Goal: Participate in discussion

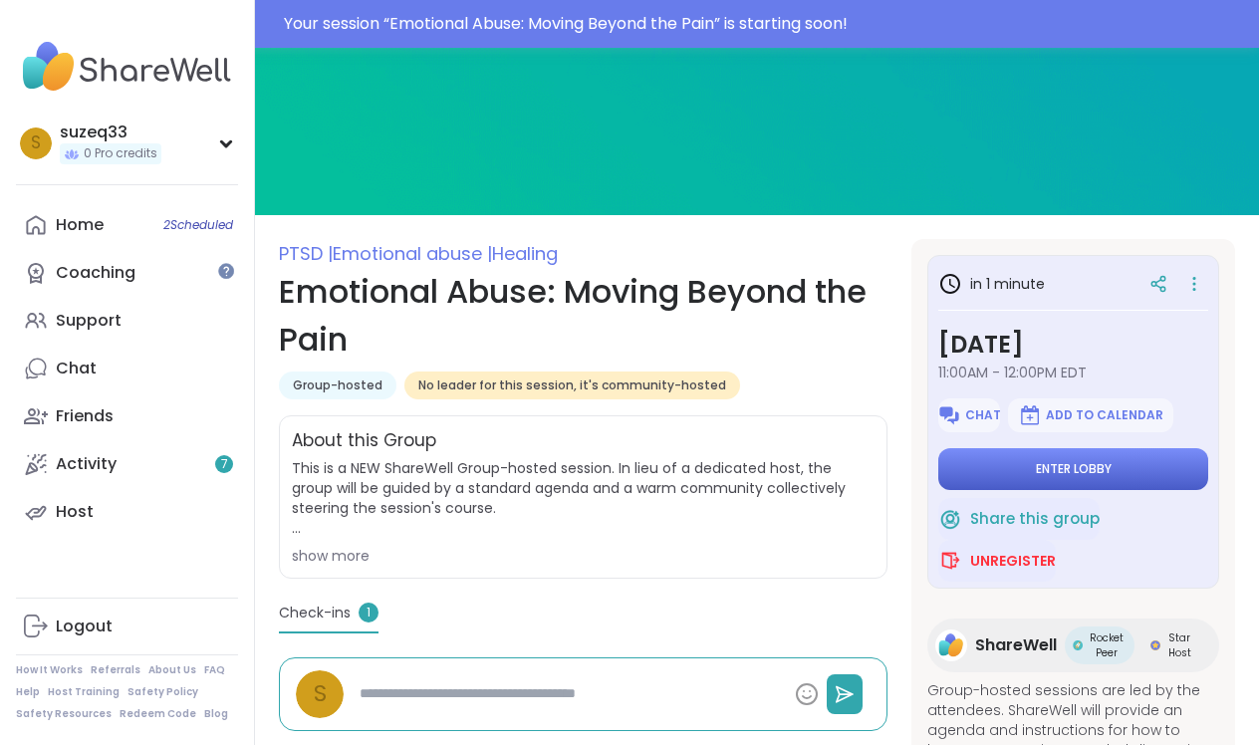
click at [1090, 461] on span "Enter lobby" at bounding box center [1074, 469] width 76 height 16
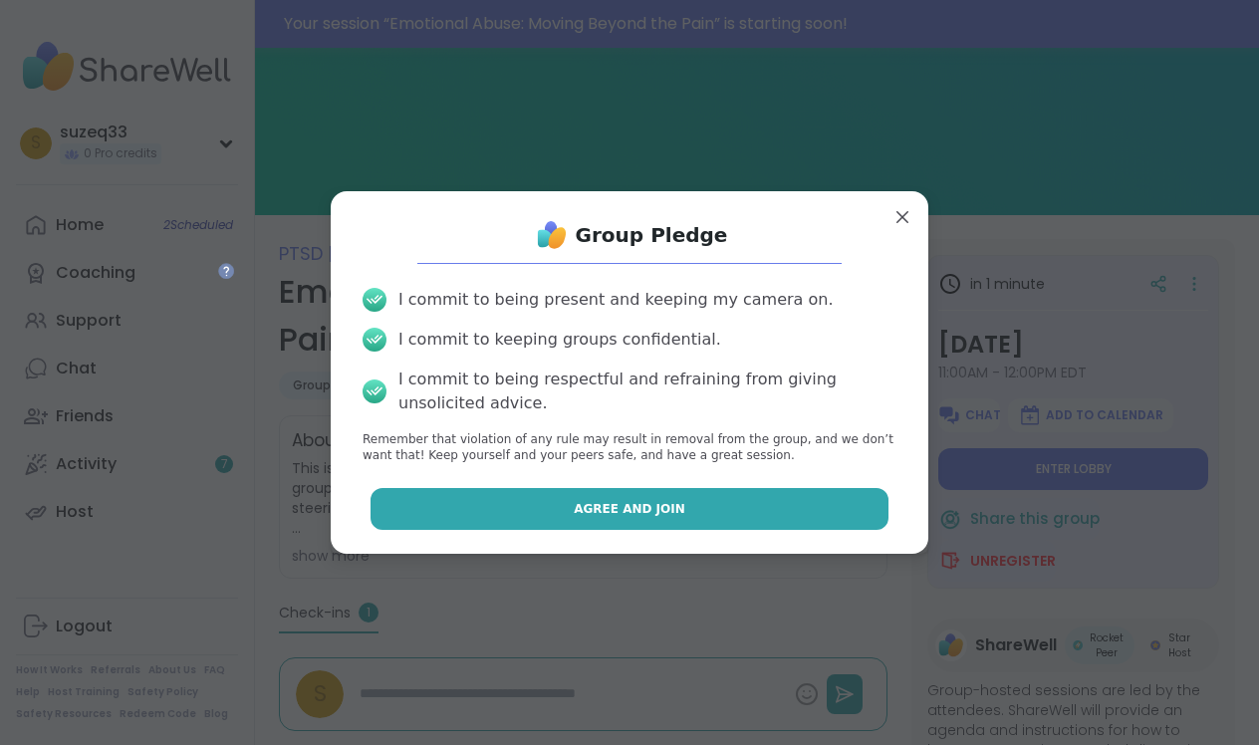
click at [685, 508] on button "Agree and Join" at bounding box center [630, 509] width 519 height 42
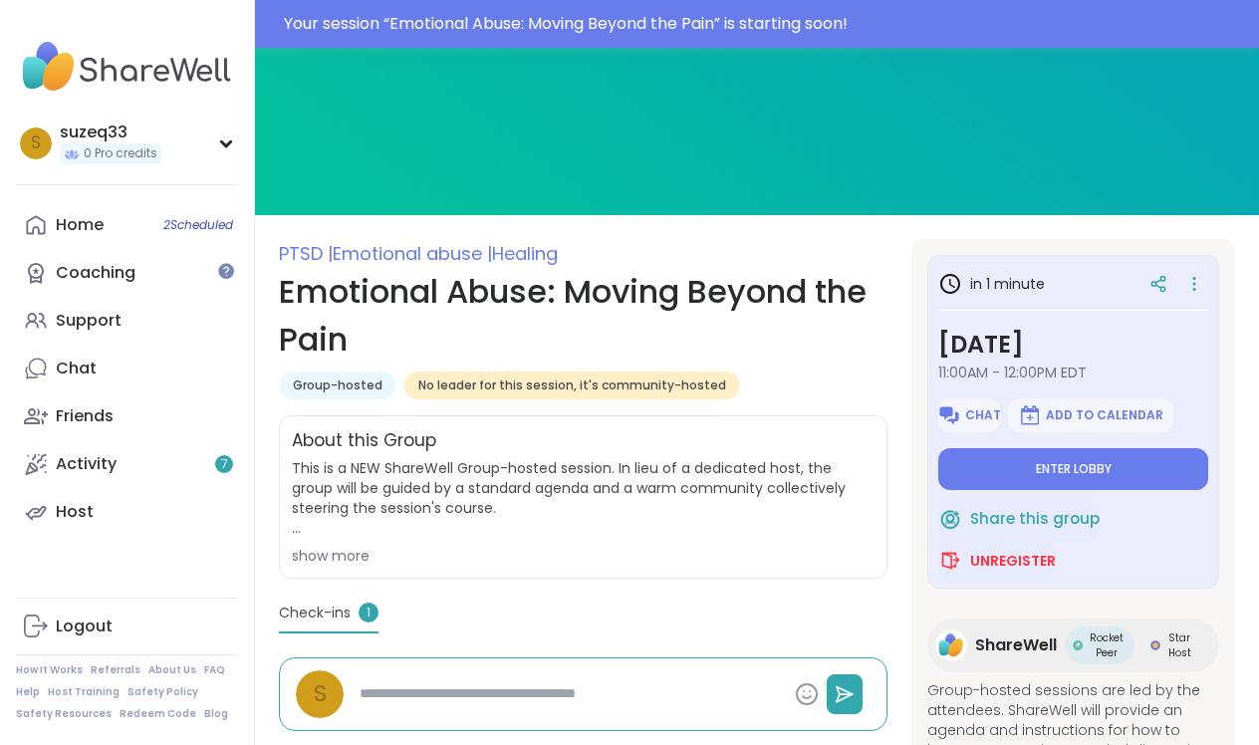
type textarea "*"
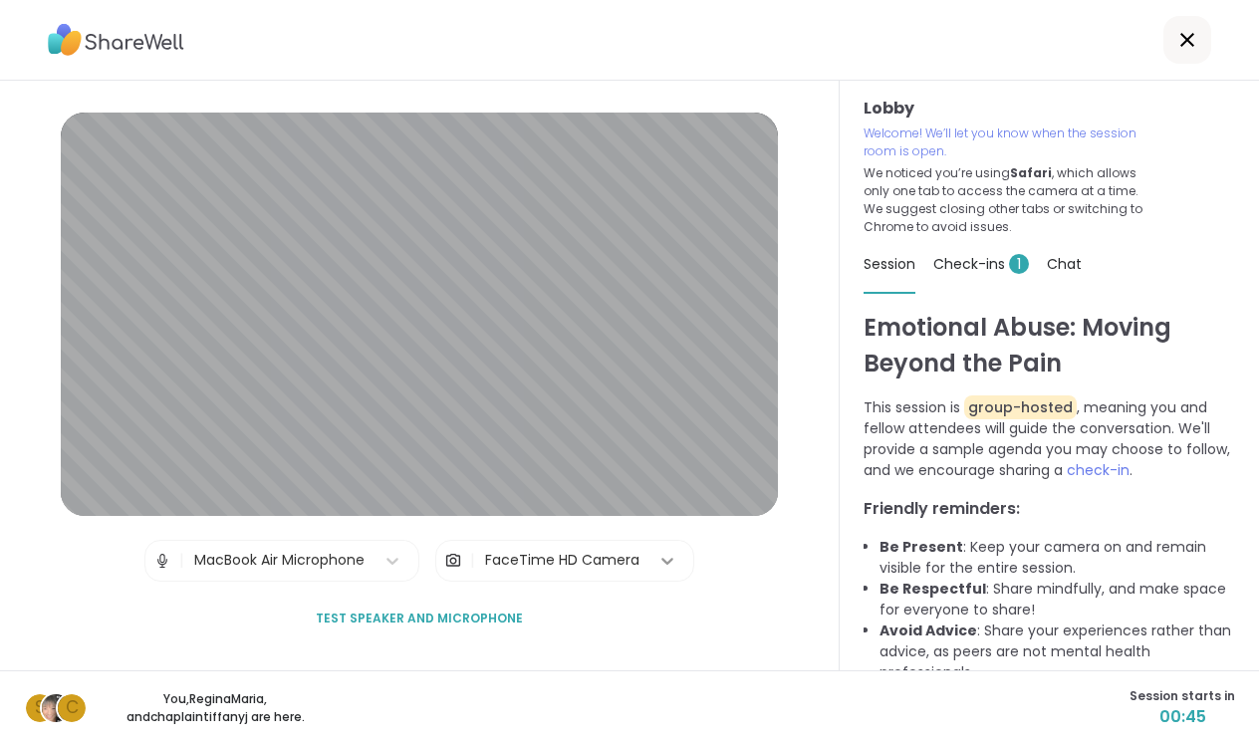
click at [659, 554] on icon at bounding box center [667, 561] width 20 height 20
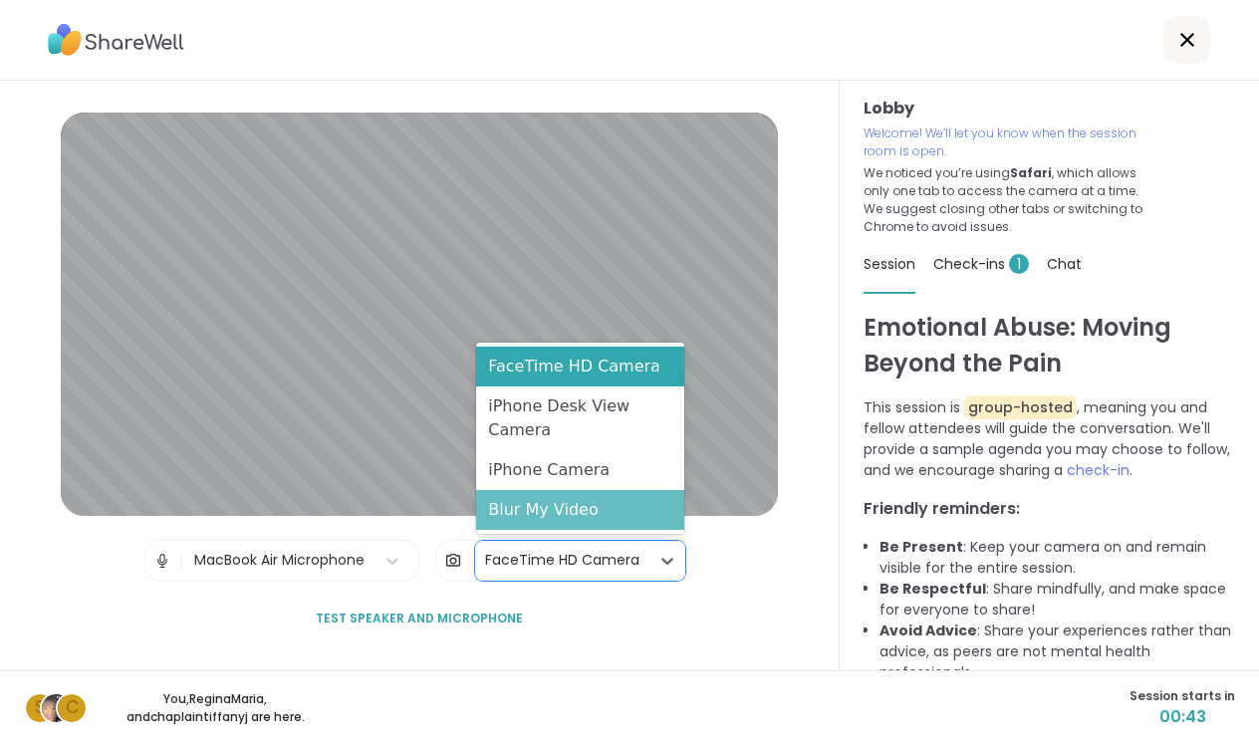
click at [627, 516] on div "Blur My Video" at bounding box center [580, 510] width 208 height 40
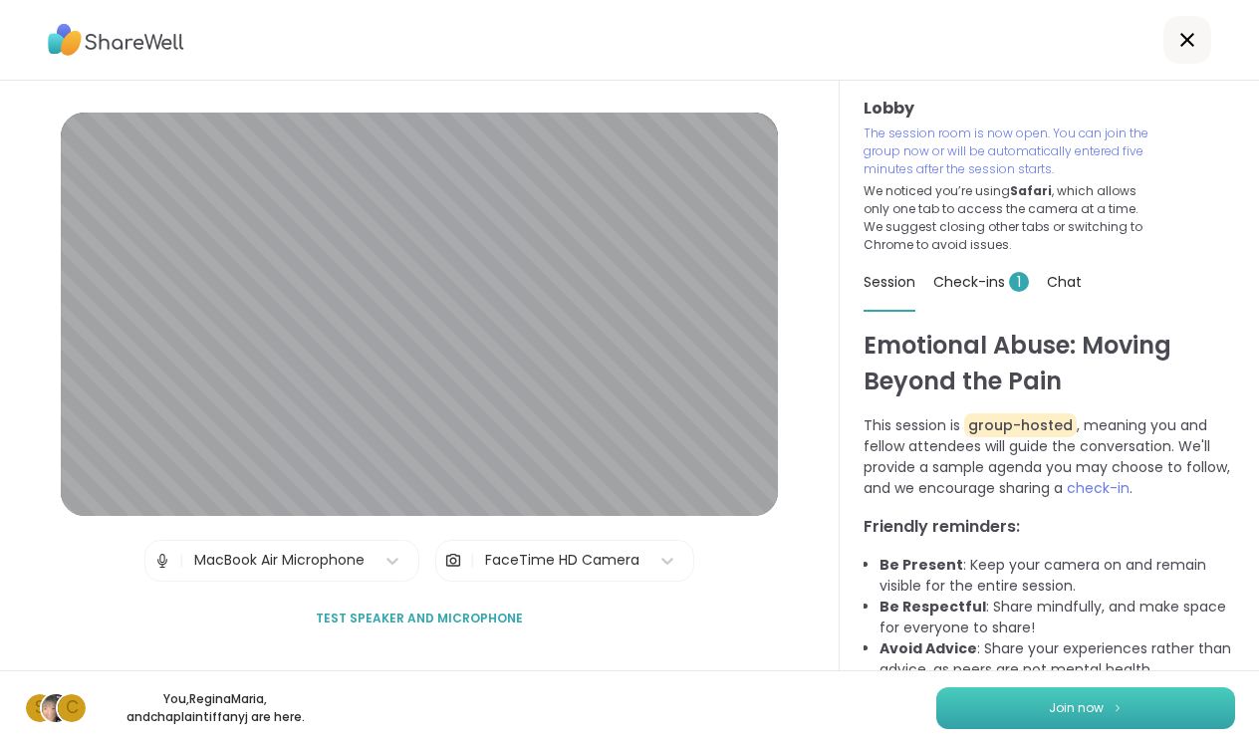
click at [1001, 704] on button "Join now" at bounding box center [1085, 708] width 299 height 42
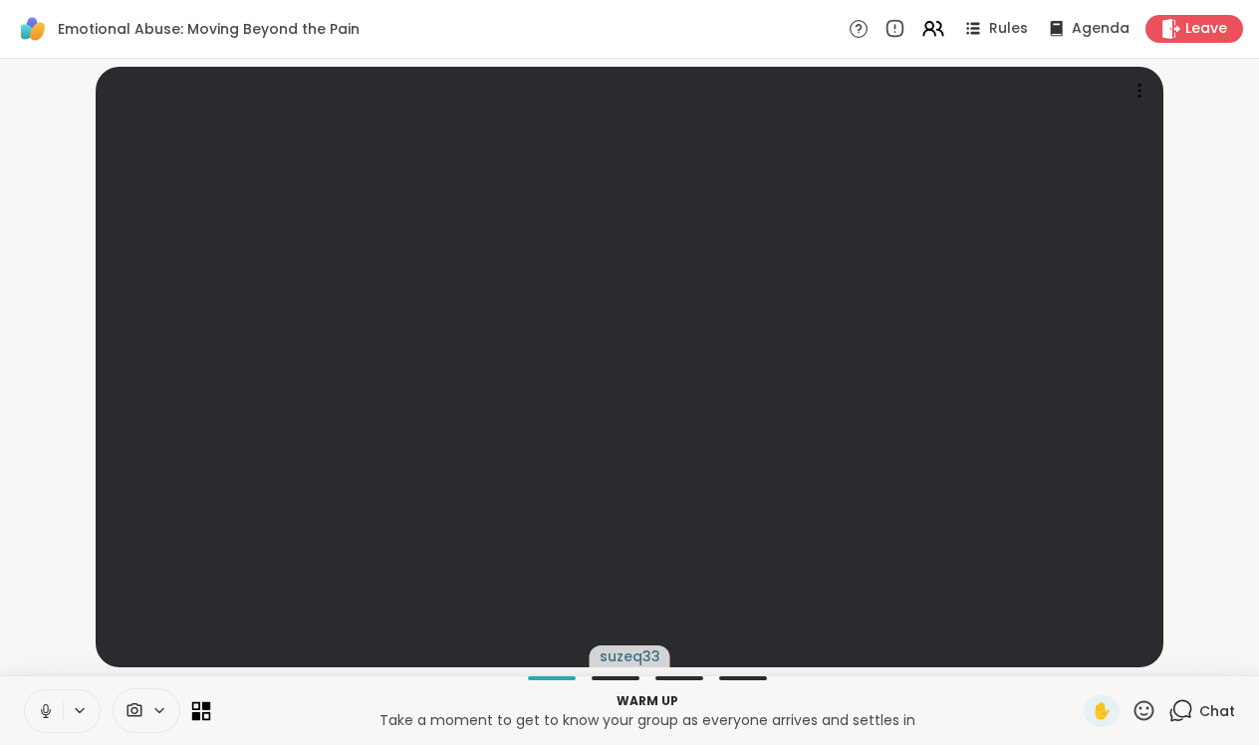
click at [199, 711] on icon at bounding box center [201, 710] width 19 height 19
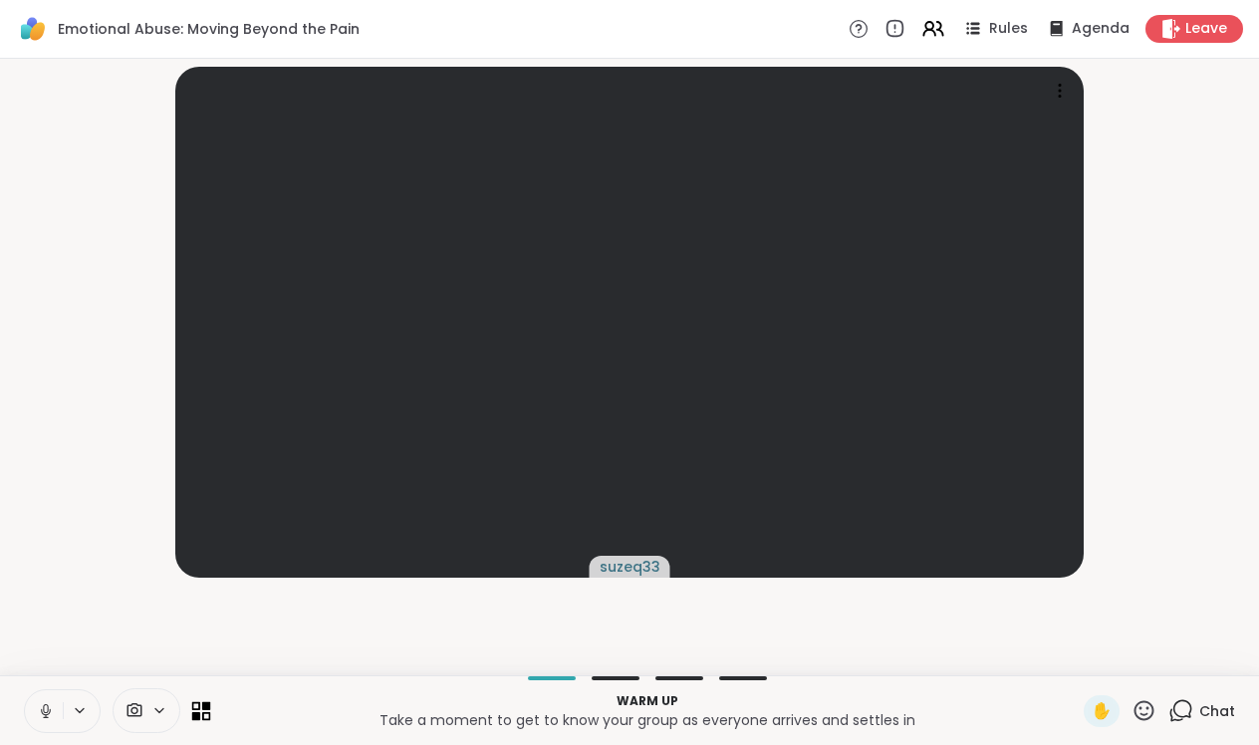
click at [196, 709] on icon at bounding box center [196, 705] width 9 height 9
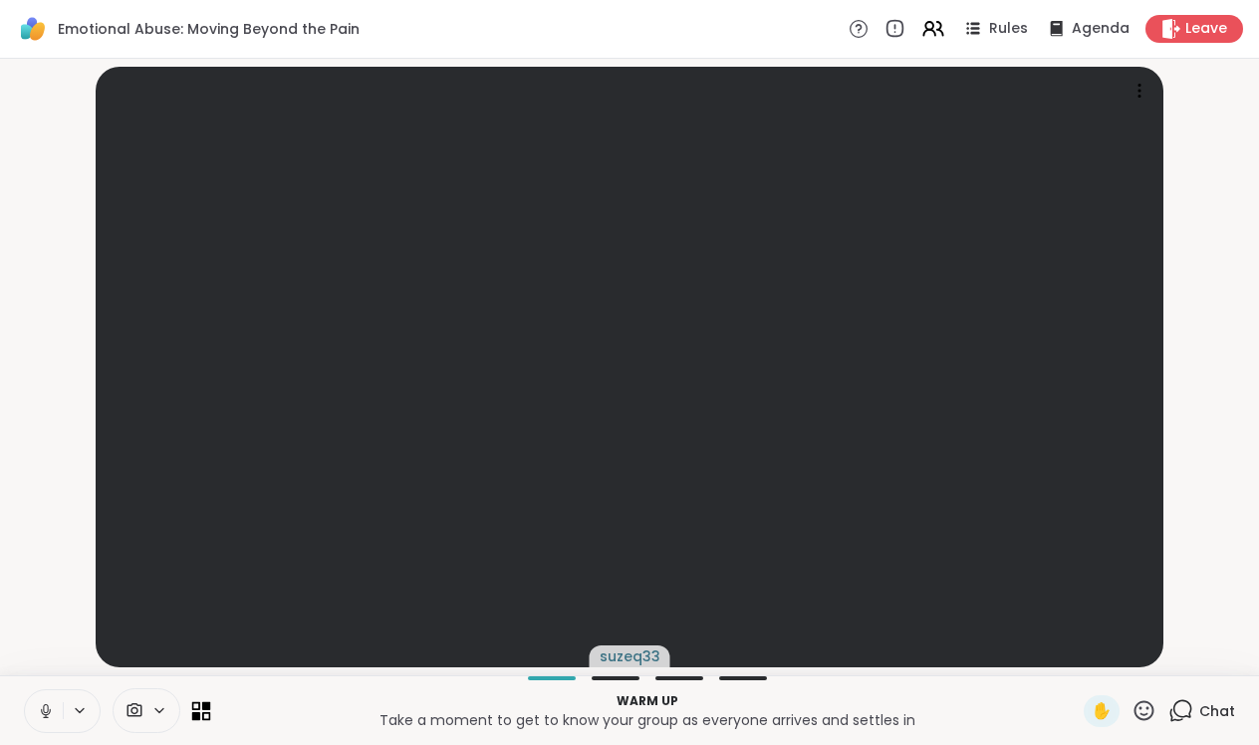
click at [197, 709] on icon at bounding box center [196, 705] width 9 height 9
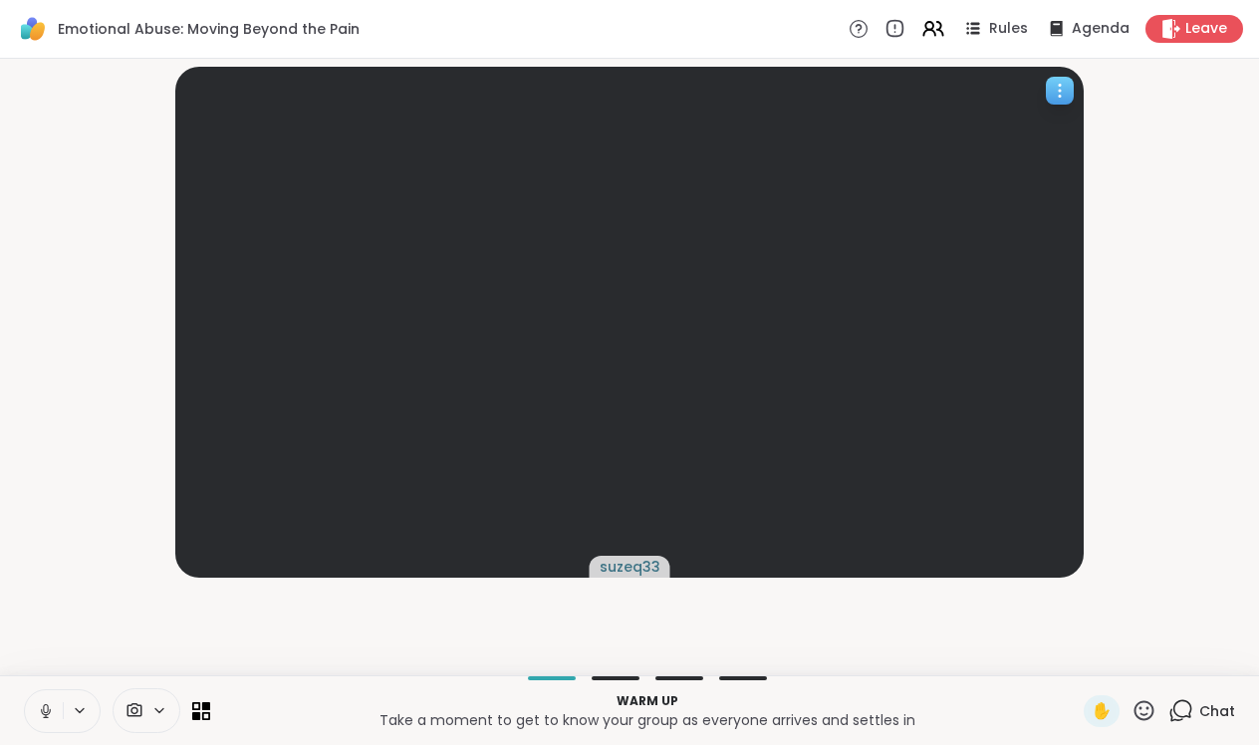
click at [1062, 84] on icon at bounding box center [1060, 91] width 20 height 20
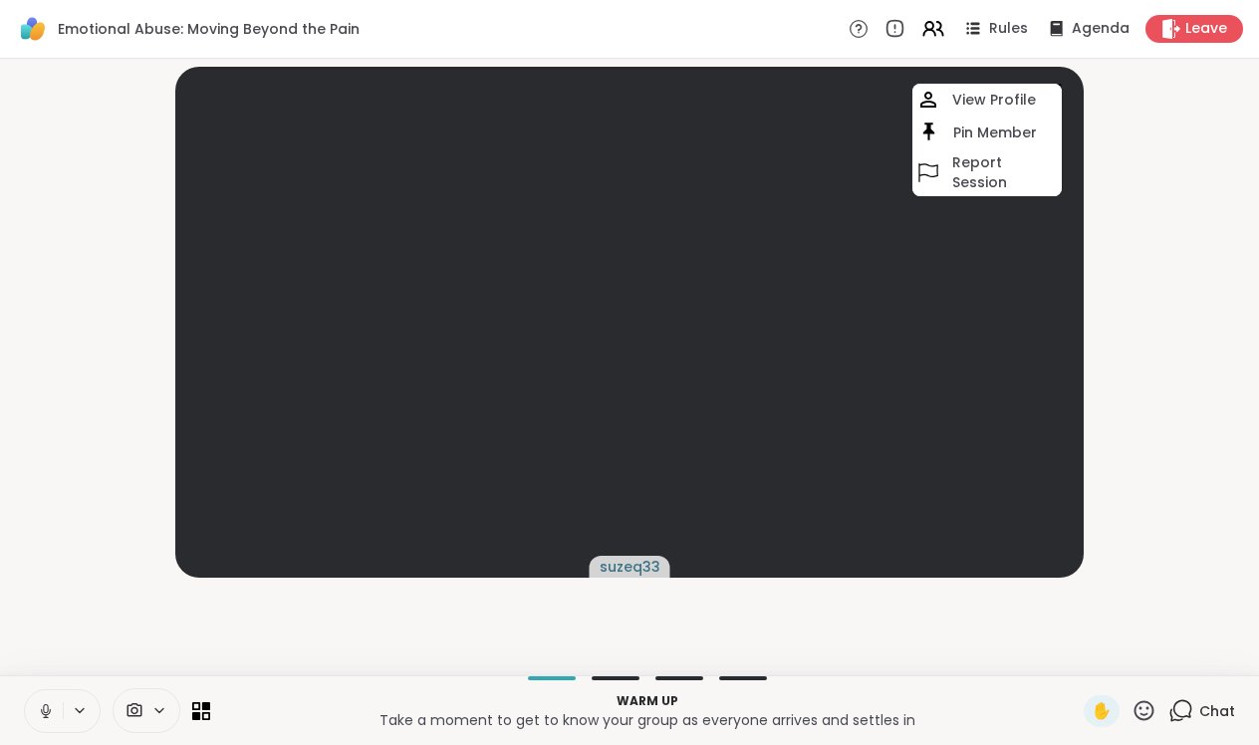
click at [1200, 152] on div "suzeq33 View Profile Pin Member Report Session" at bounding box center [629, 322] width 1235 height 511
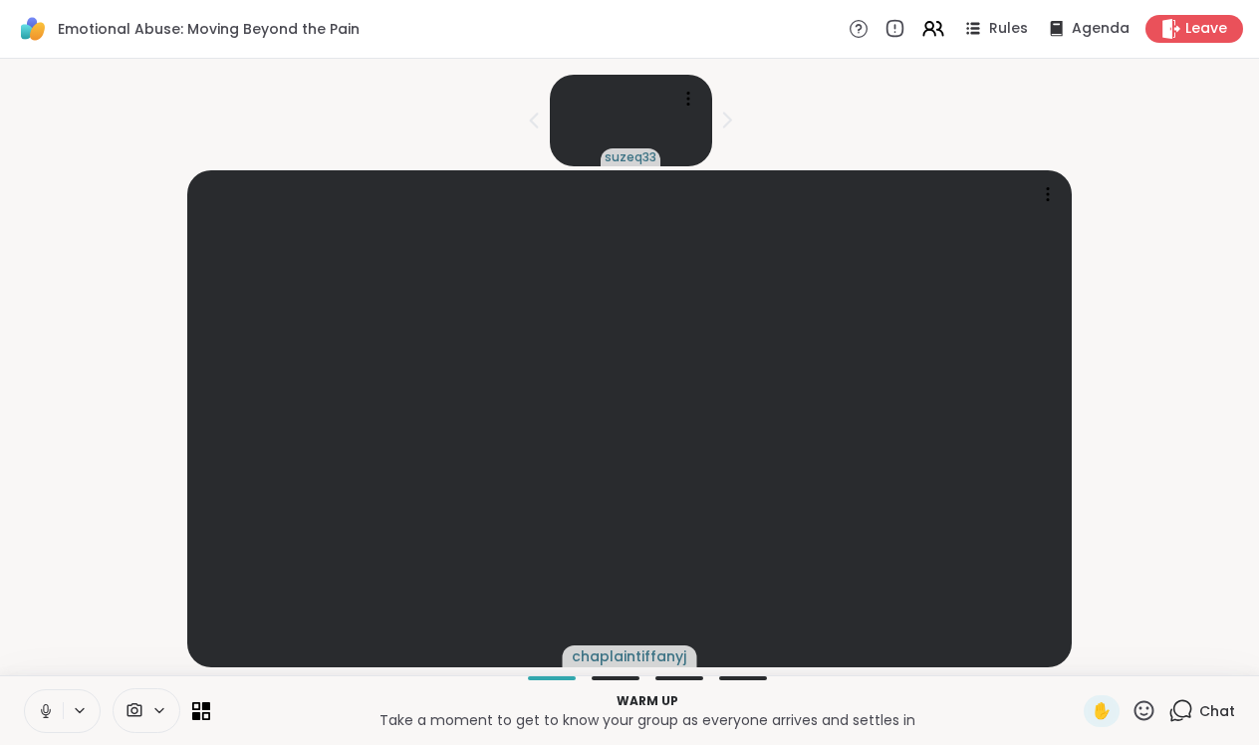
click at [39, 714] on icon at bounding box center [46, 711] width 18 height 18
click at [59, 702] on button at bounding box center [44, 711] width 38 height 42
click at [55, 703] on button at bounding box center [44, 711] width 38 height 42
